Goal: Download file/media

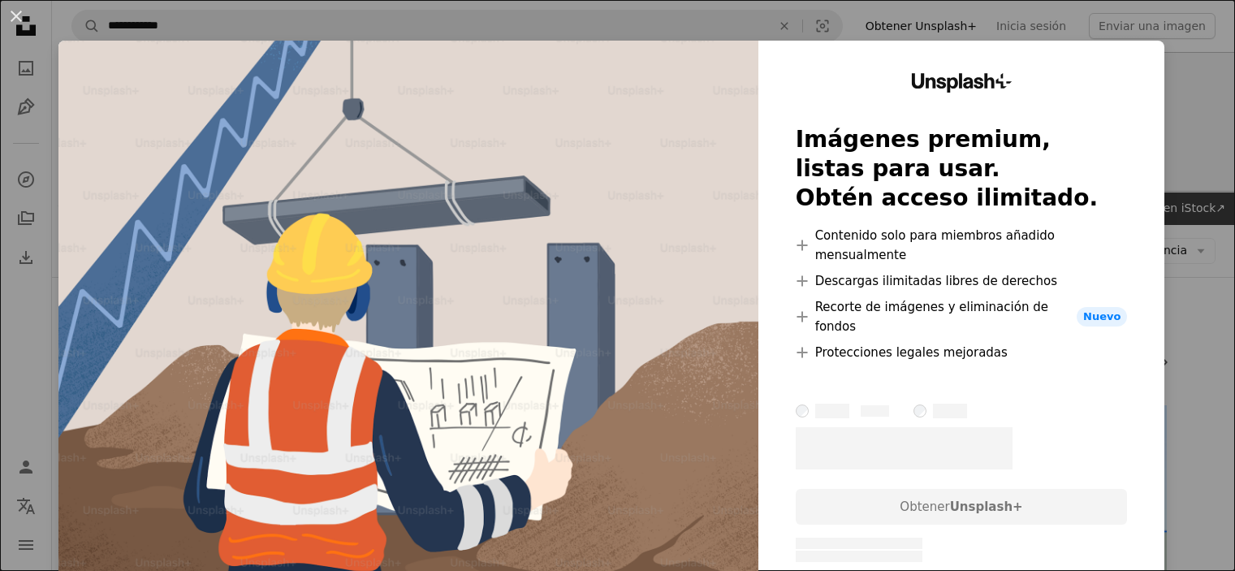
scroll to position [1866, 0]
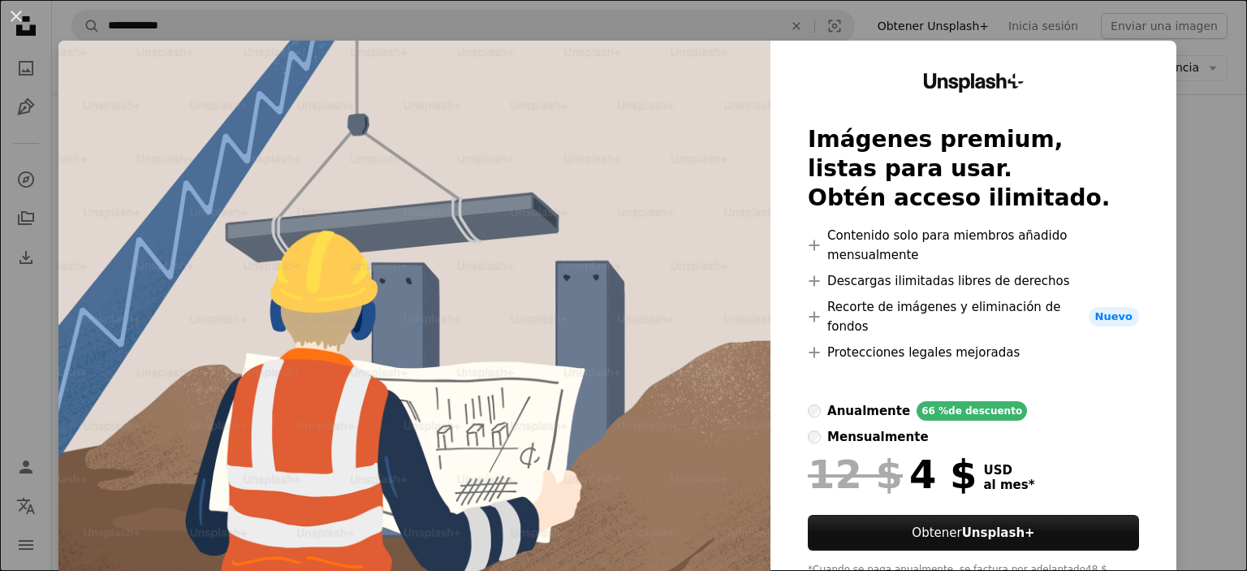
click at [1182, 38] on div "An X shape Unsplash+ Imágenes premium, listas para usar. Obtén acceso ilimitado…" at bounding box center [623, 285] width 1247 height 571
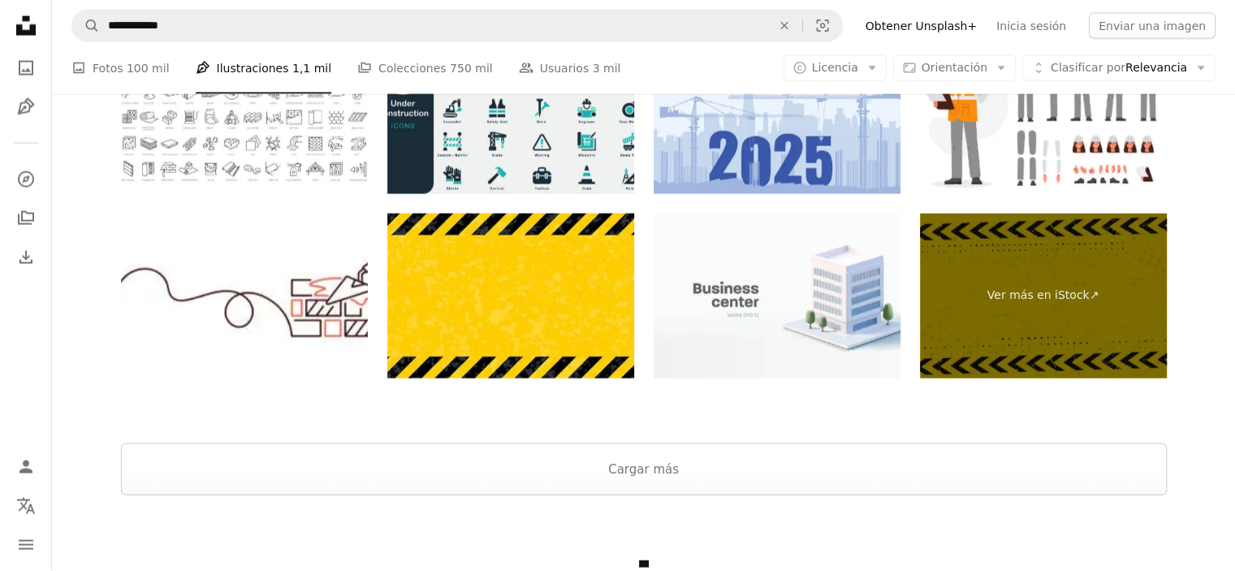
scroll to position [3288, 0]
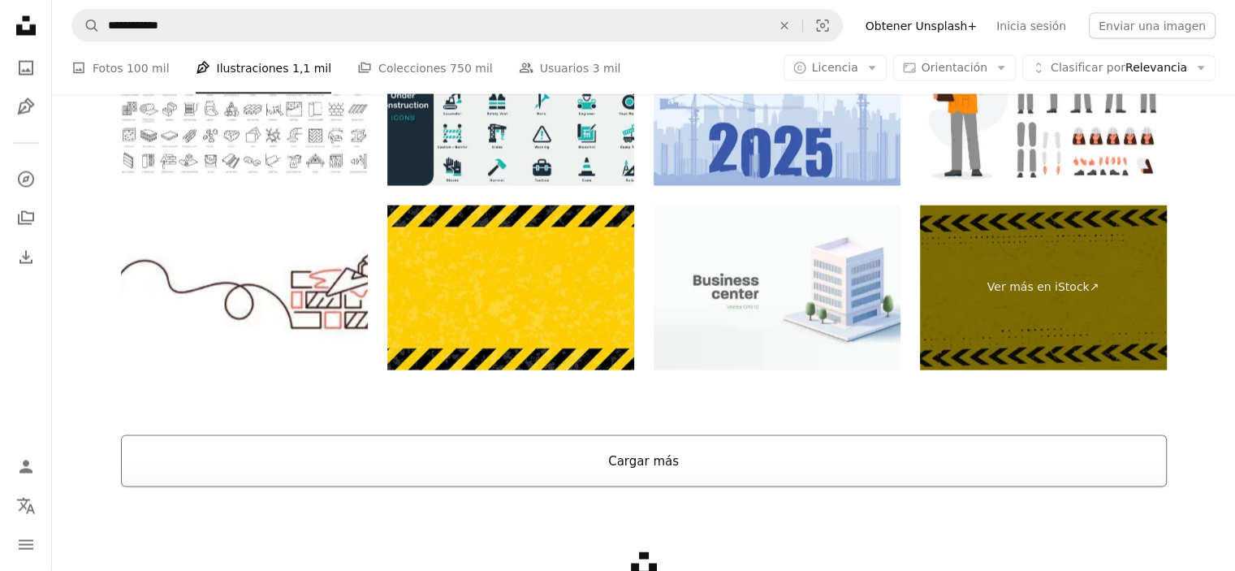
click at [679, 480] on button "Cargar más" at bounding box center [644, 461] width 1046 height 52
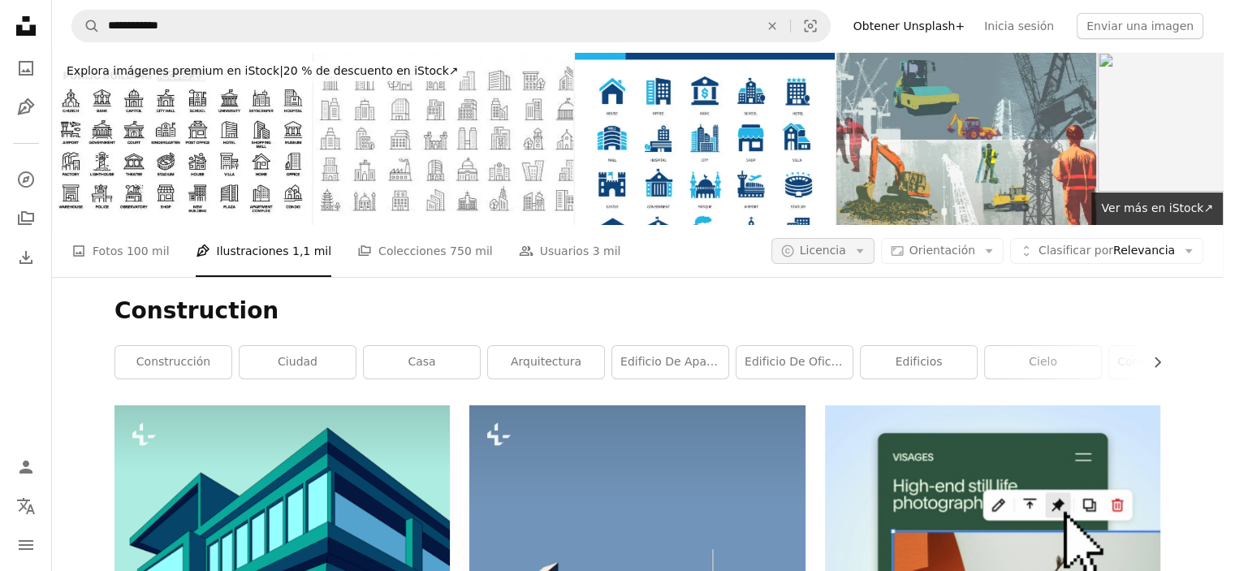
scroll to position [3645, 0]
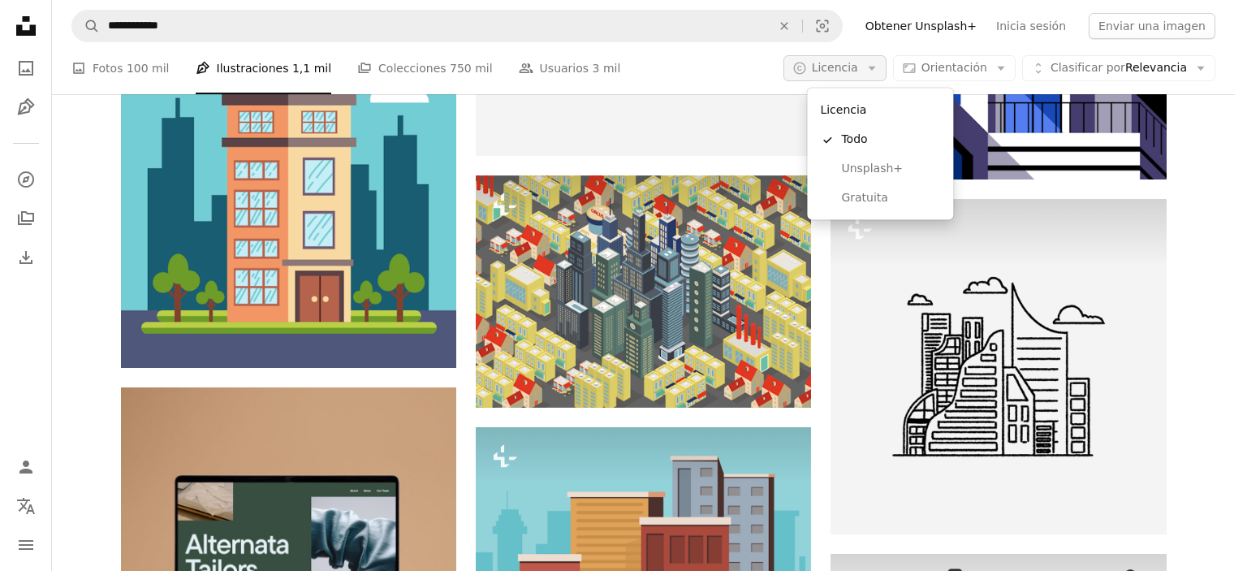
click at [881, 69] on button "A copyright icon © Licencia Arrow down" at bounding box center [834, 68] width 103 height 26
click at [852, 196] on span "Gratuita" at bounding box center [890, 198] width 99 height 16
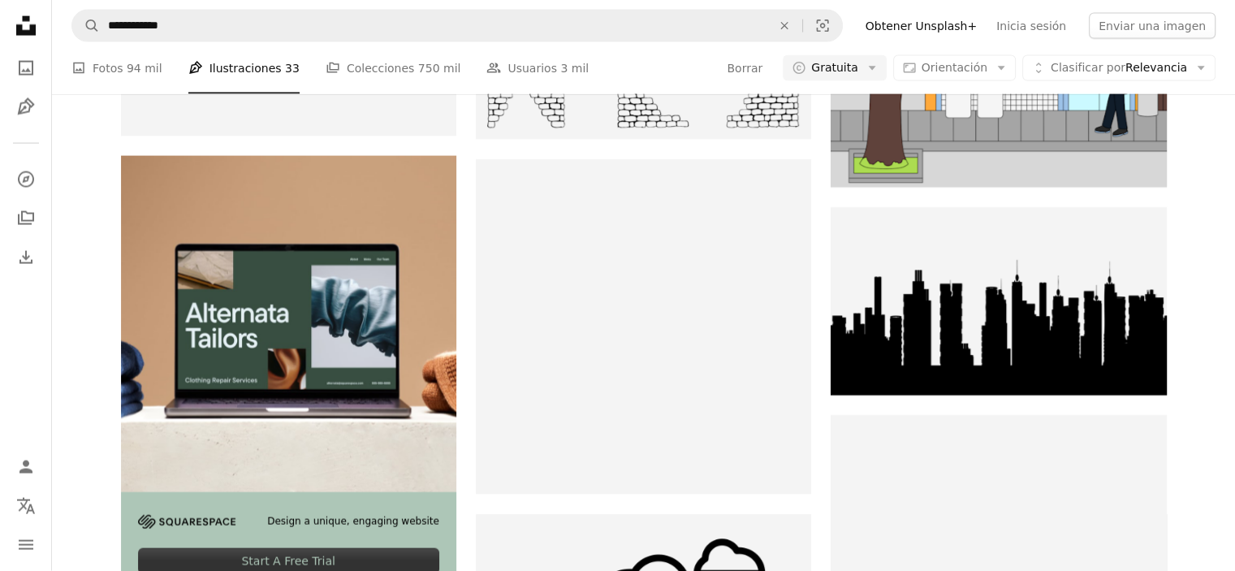
scroll to position [16526, 0]
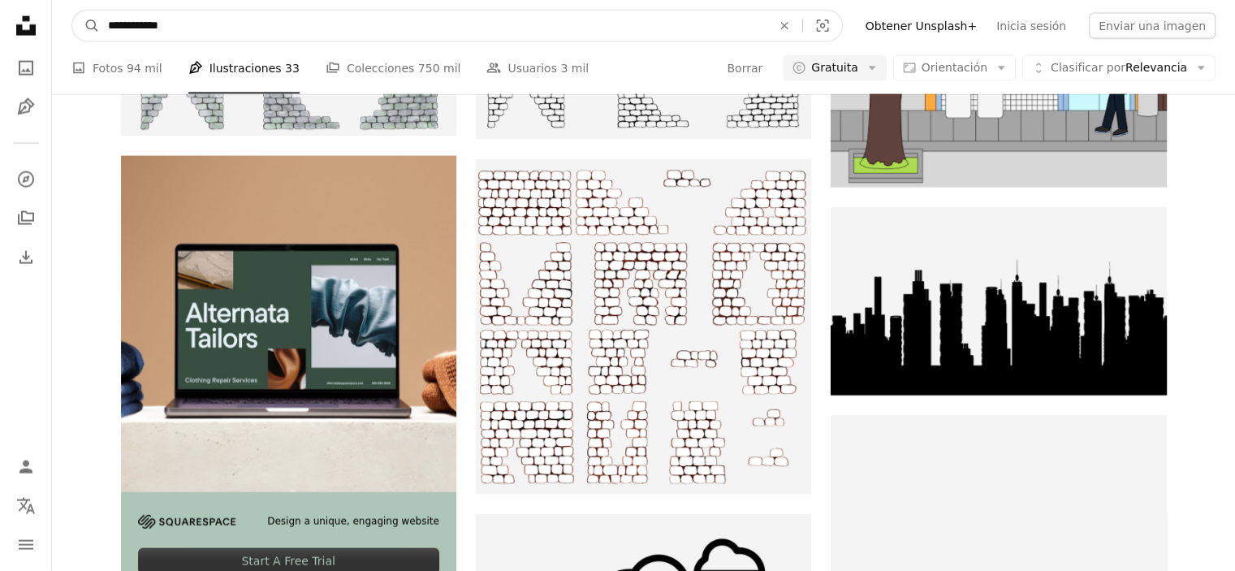
click at [639, 24] on input "**********" at bounding box center [433, 26] width 667 height 31
click at [72, 11] on button "A magnifying glass" at bounding box center [86, 26] width 28 height 31
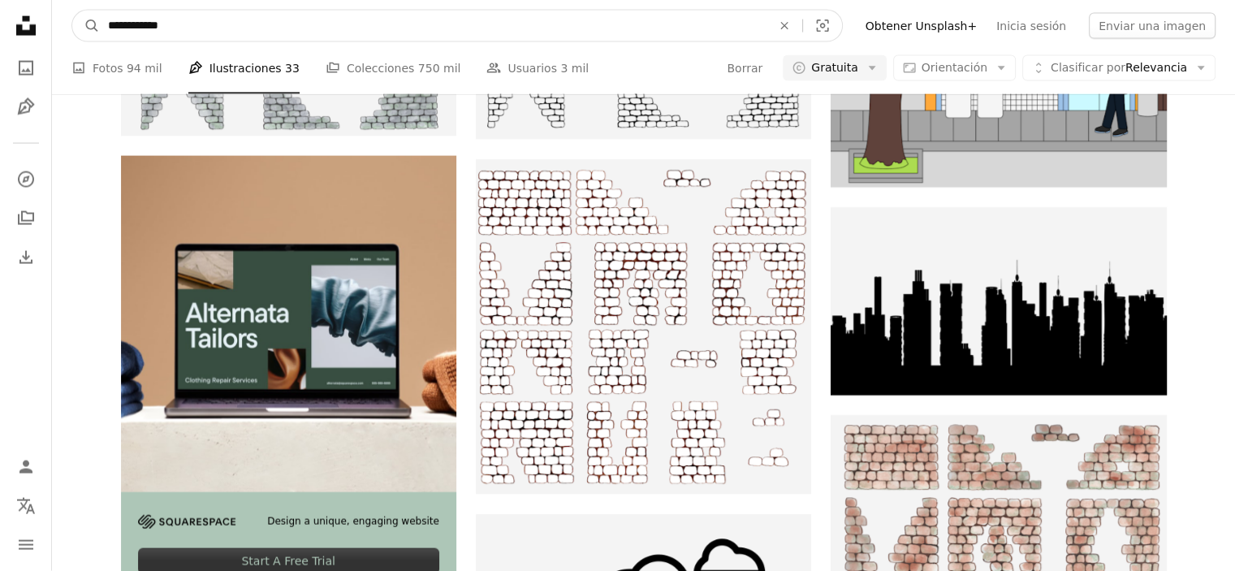
scroll to position [0, 0]
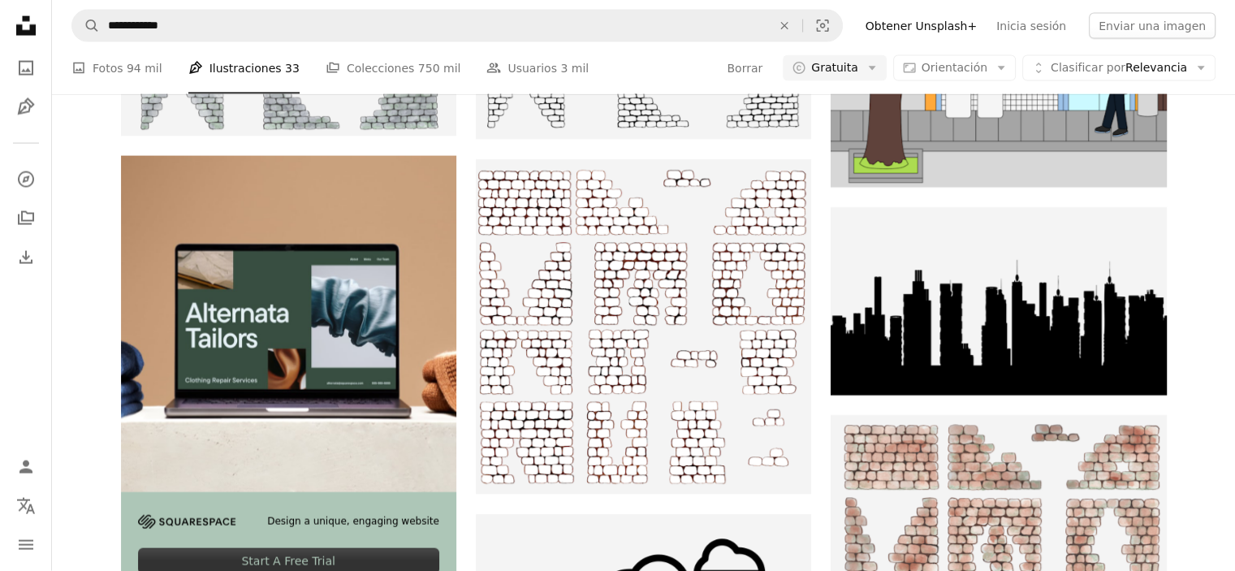
click at [30, 27] on icon at bounding box center [25, 25] width 19 height 19
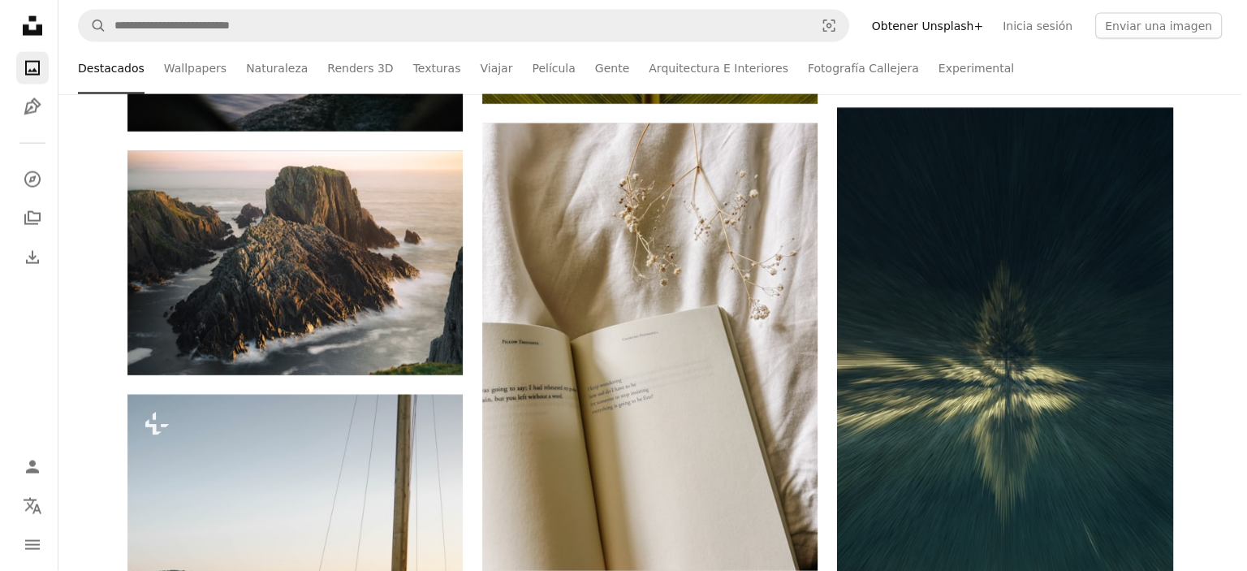
scroll to position [1074, 0]
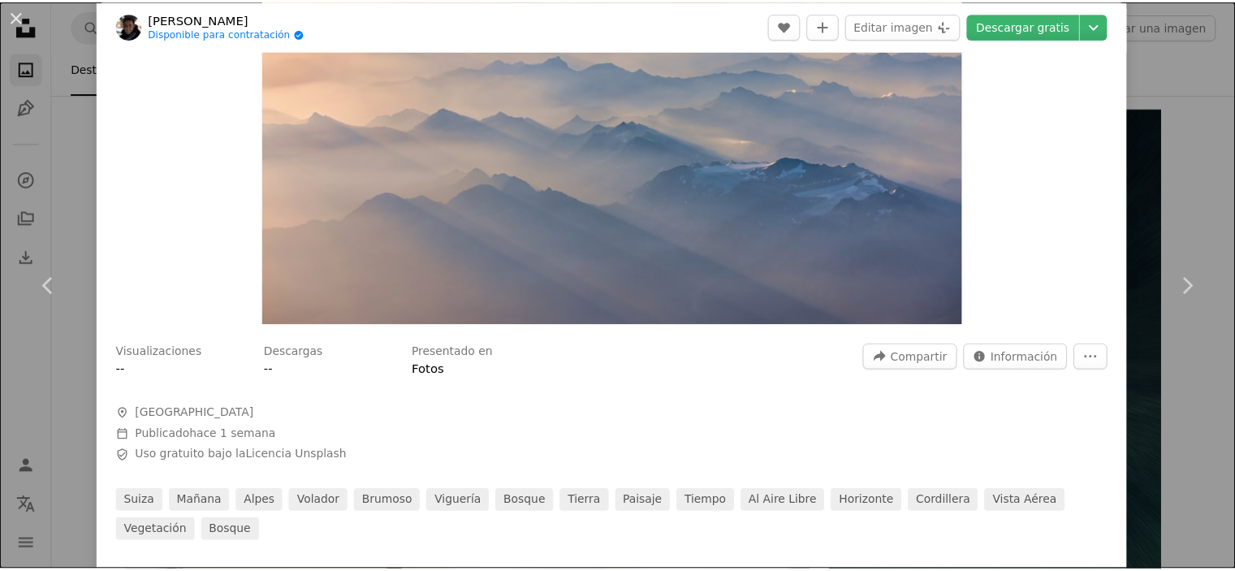
scroll to position [251, 0]
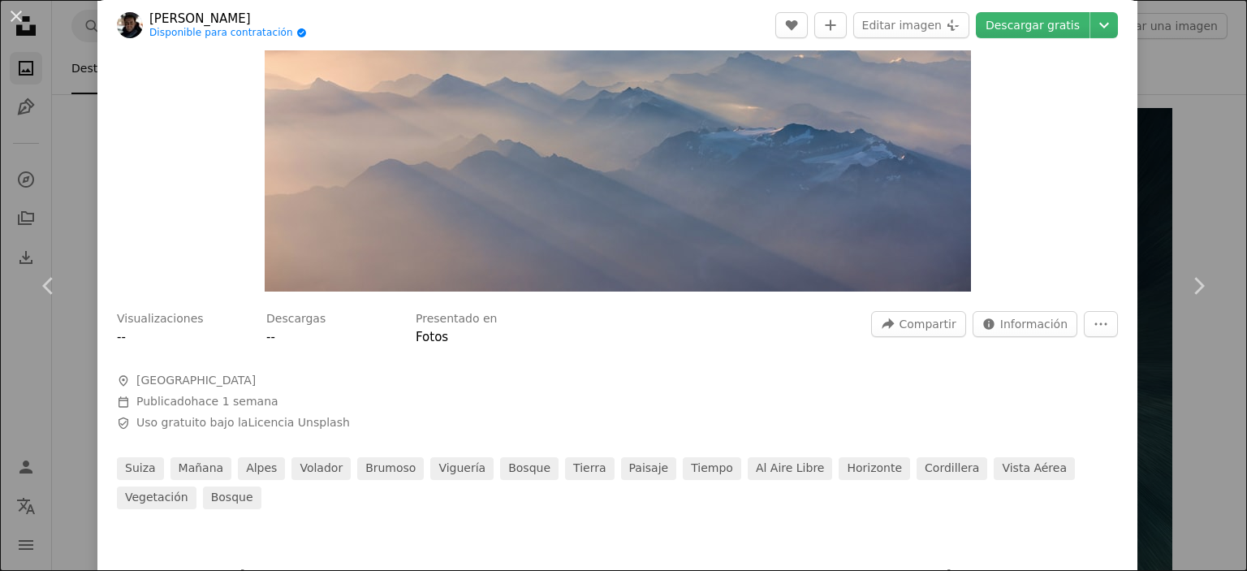
click at [1173, 119] on div "An X shape Chevron left Chevron right [PERSON_NAME] Disponible para contratació…" at bounding box center [623, 285] width 1247 height 571
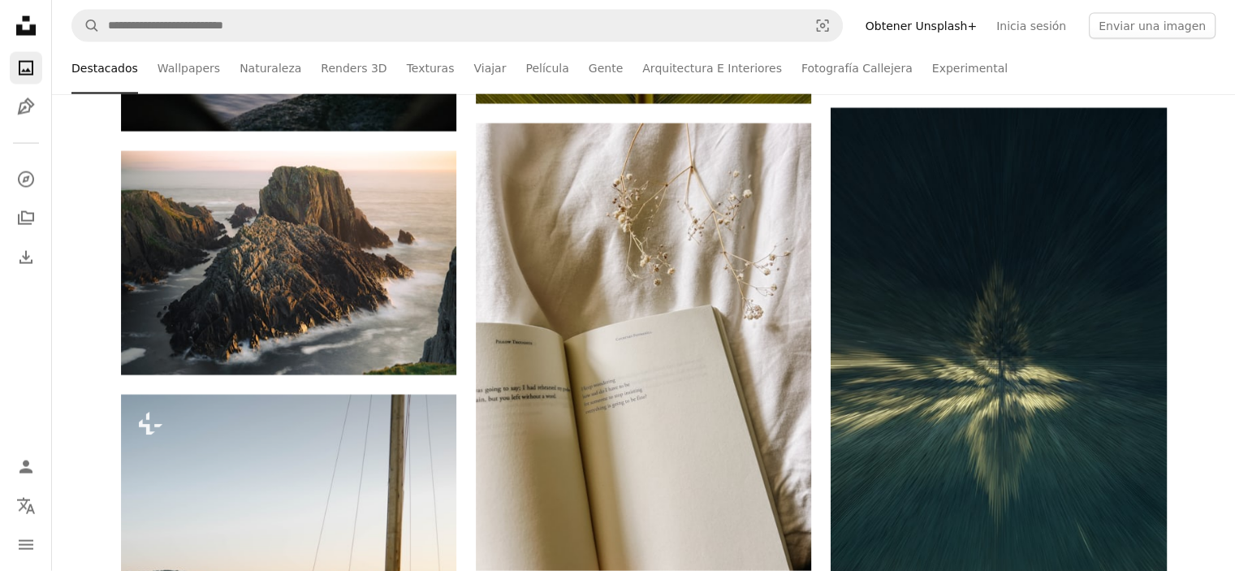
scroll to position [4561, 0]
